Goal: Entertainment & Leisure: Consume media (video, audio)

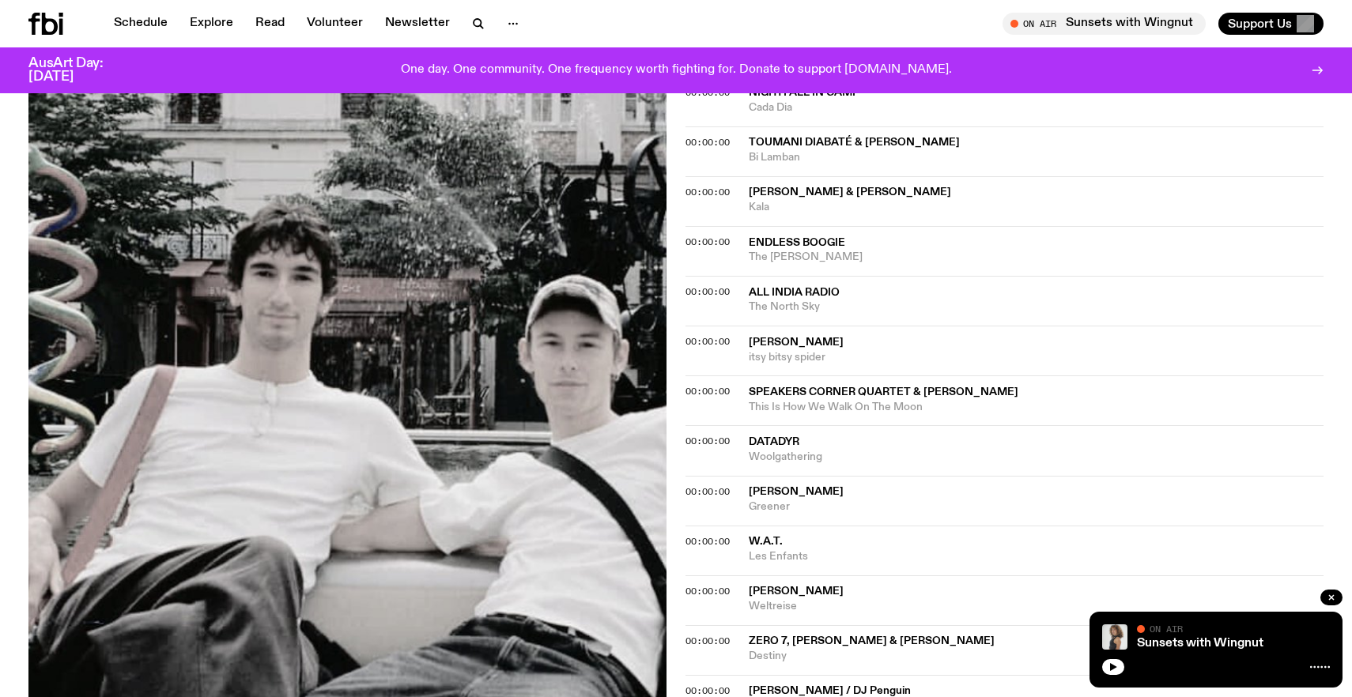
scroll to position [1140, 0]
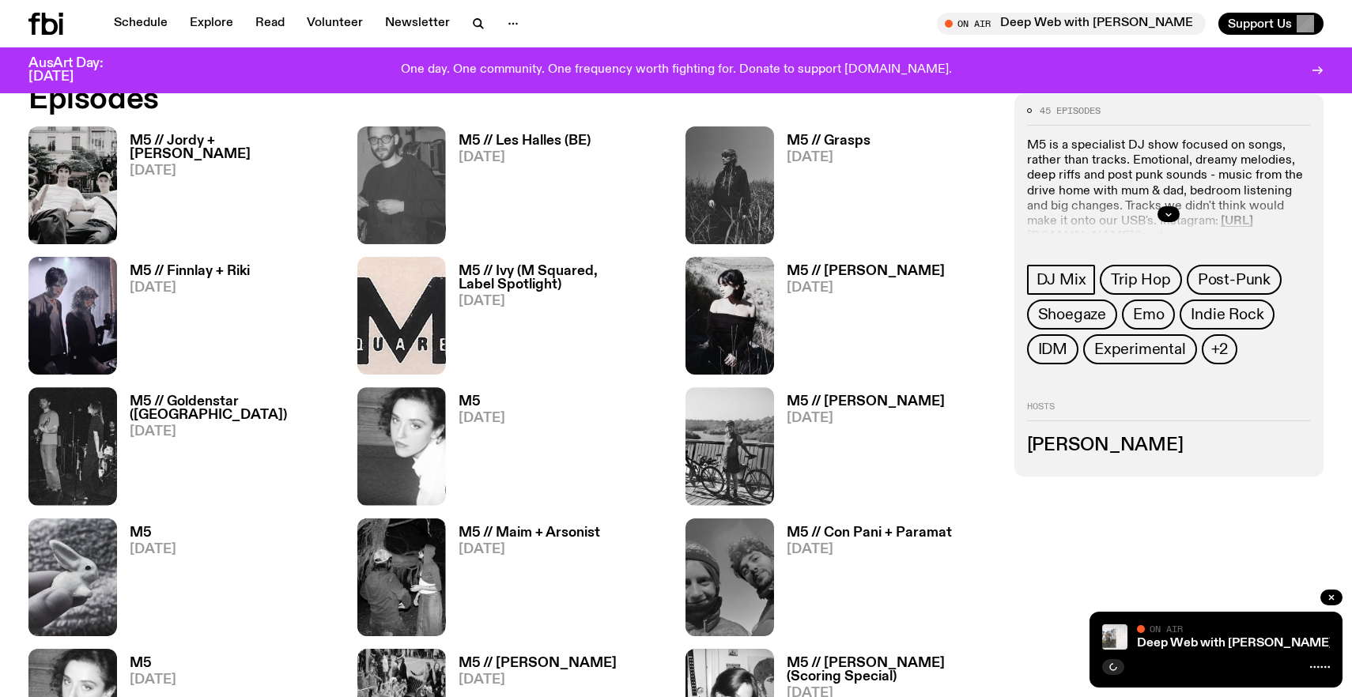
scroll to position [921, 0]
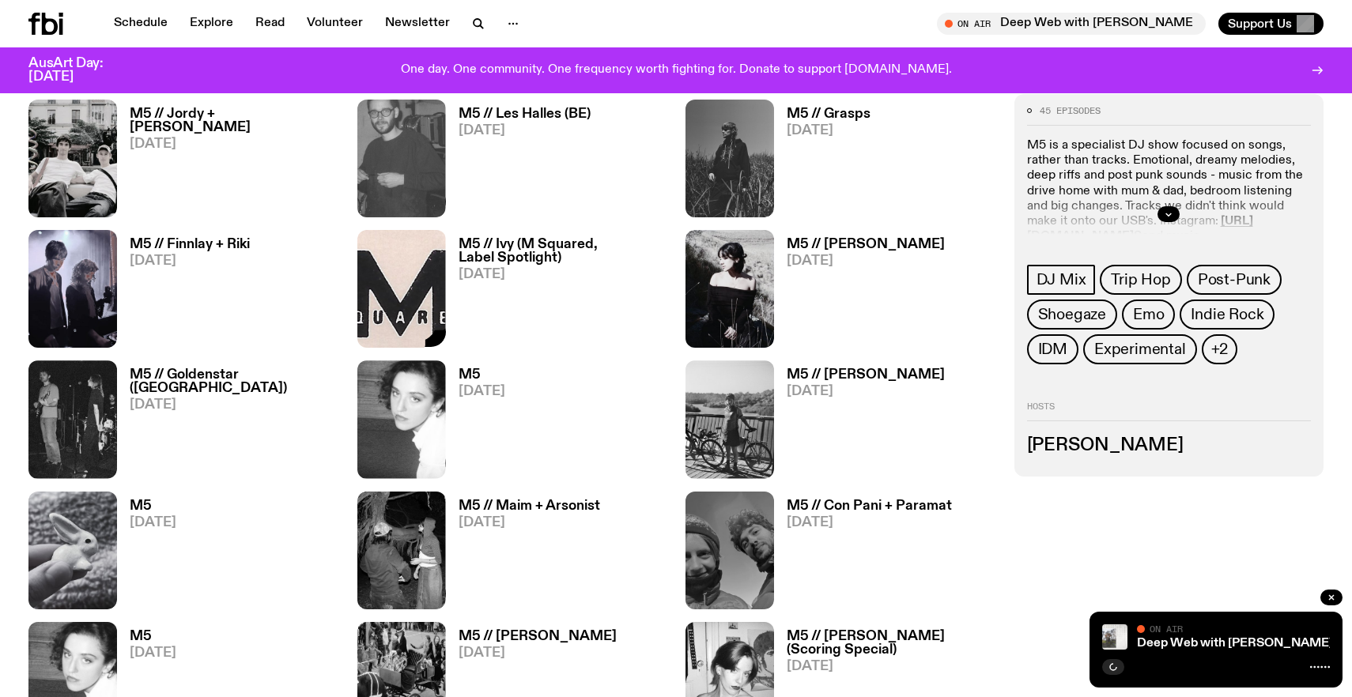
click at [428, 312] on div at bounding box center [401, 289] width 89 height 118
click at [93, 185] on img at bounding box center [72, 159] width 89 height 118
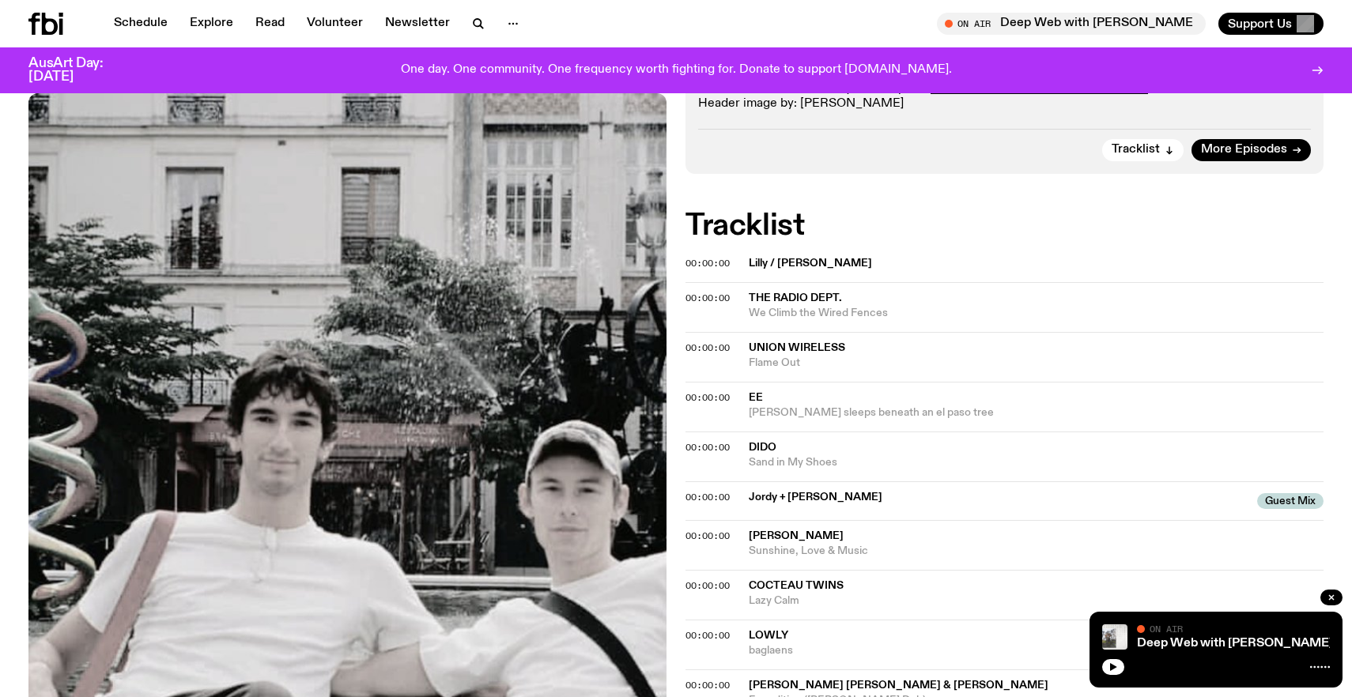
scroll to position [506, 0]
